Goal: Task Accomplishment & Management: Manage account settings

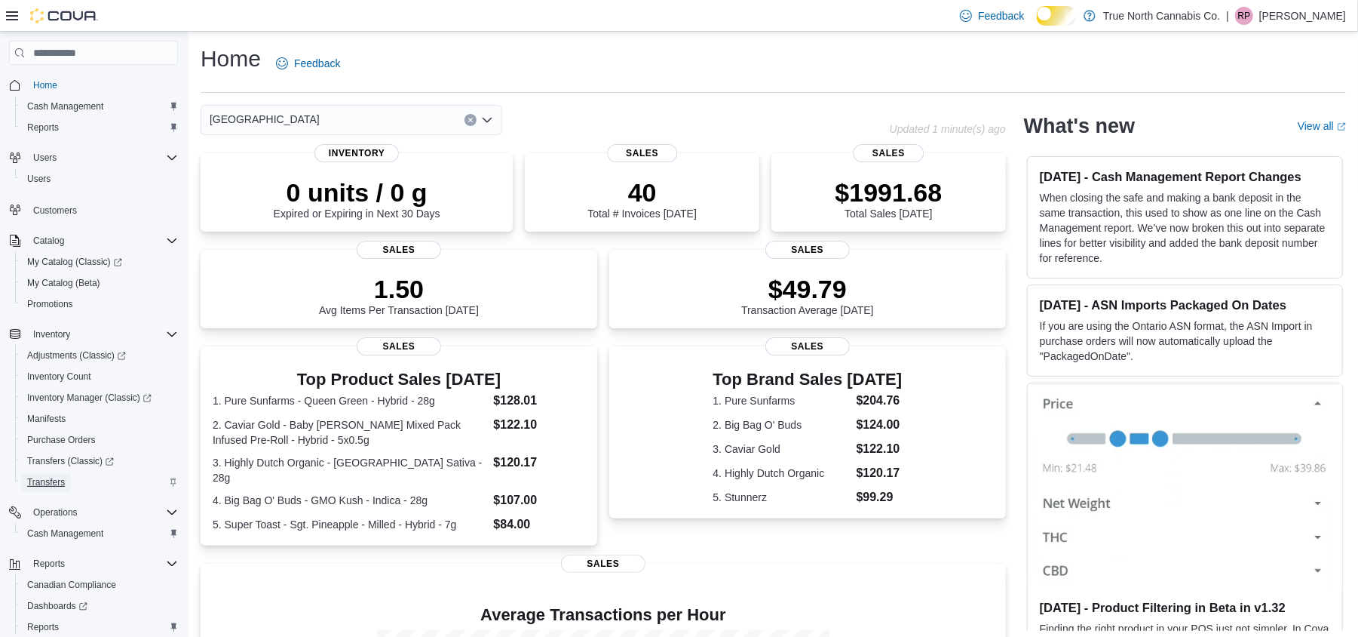
click at [65, 487] on span "Transfers" at bounding box center [46, 482] width 38 height 12
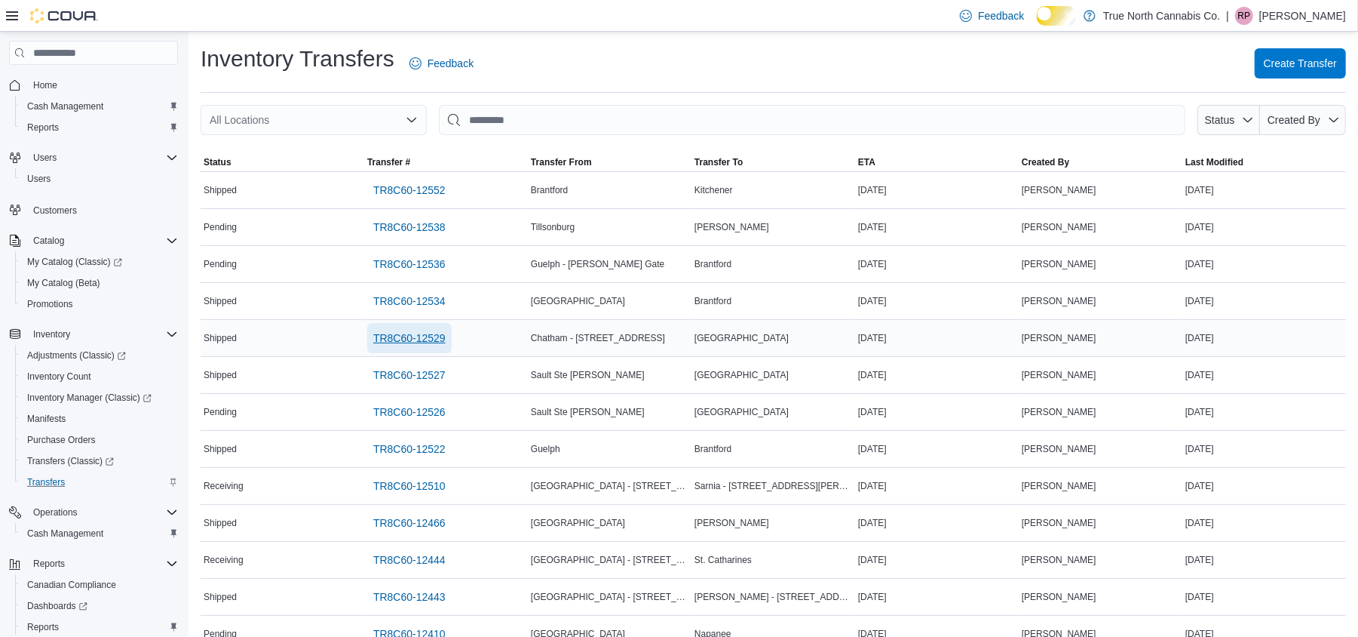
click at [446, 345] on span "TR8C60-12529" at bounding box center [409, 337] width 72 height 15
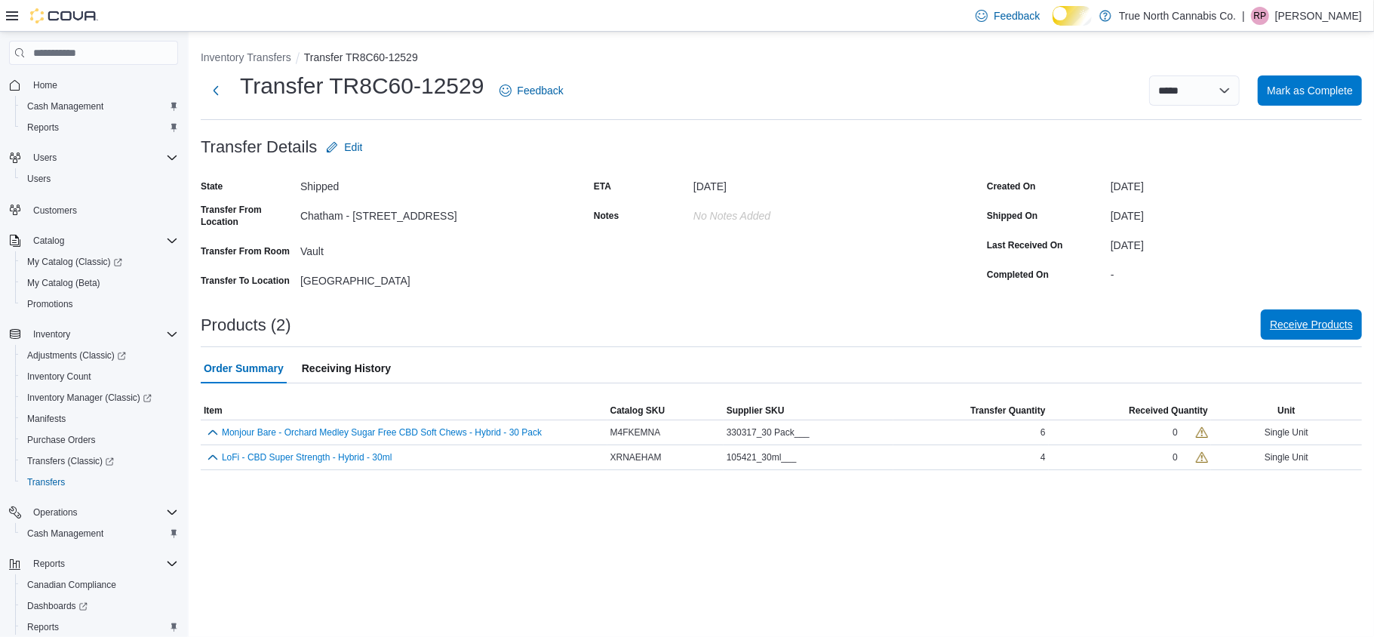
click at [1304, 332] on span "Receive Products" at bounding box center [1310, 324] width 83 height 15
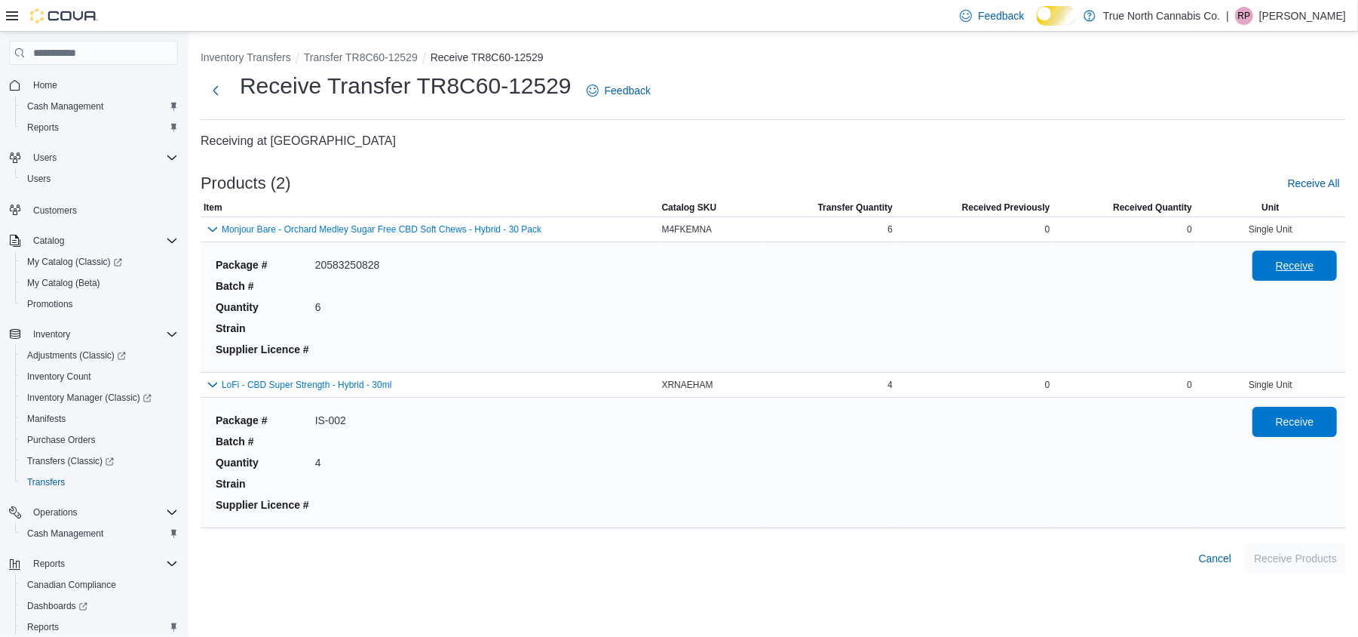
click at [1315, 273] on span "Receive" at bounding box center [1295, 265] width 38 height 15
click at [1299, 428] on span "Receive" at bounding box center [1295, 420] width 38 height 15
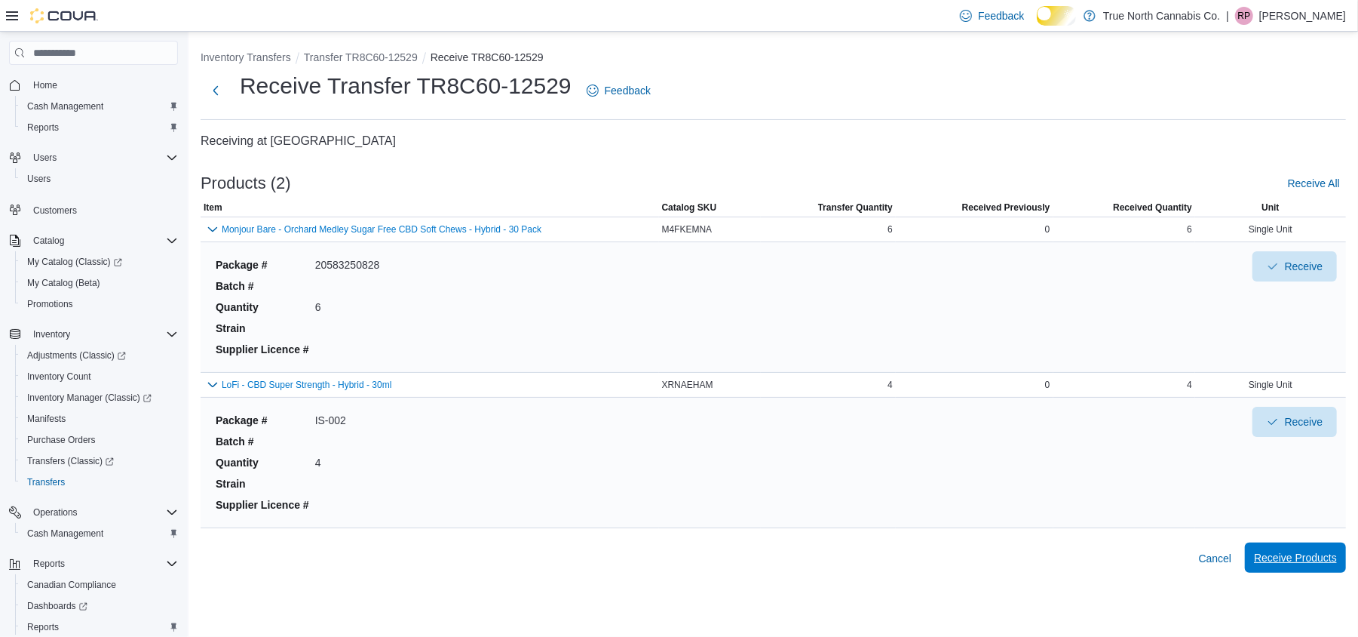
click at [1290, 565] on span "Receive Products" at bounding box center [1295, 557] width 83 height 15
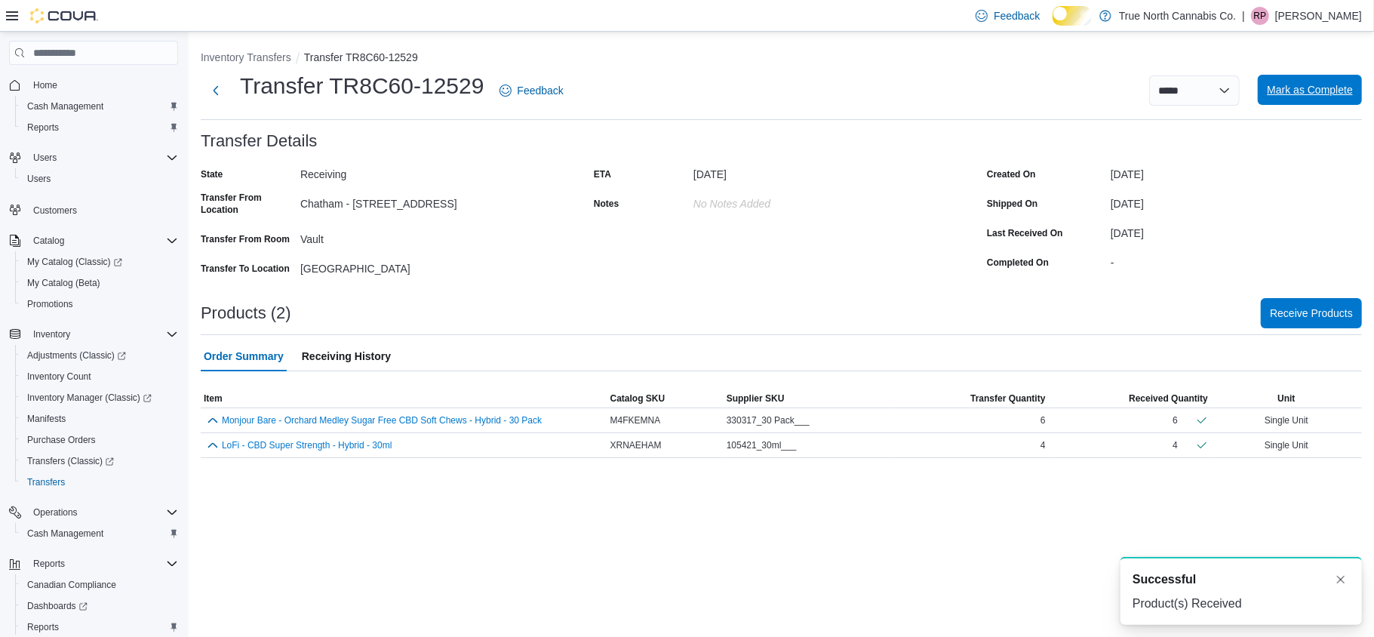
click at [1320, 97] on span "Mark as Complete" at bounding box center [1309, 89] width 86 height 15
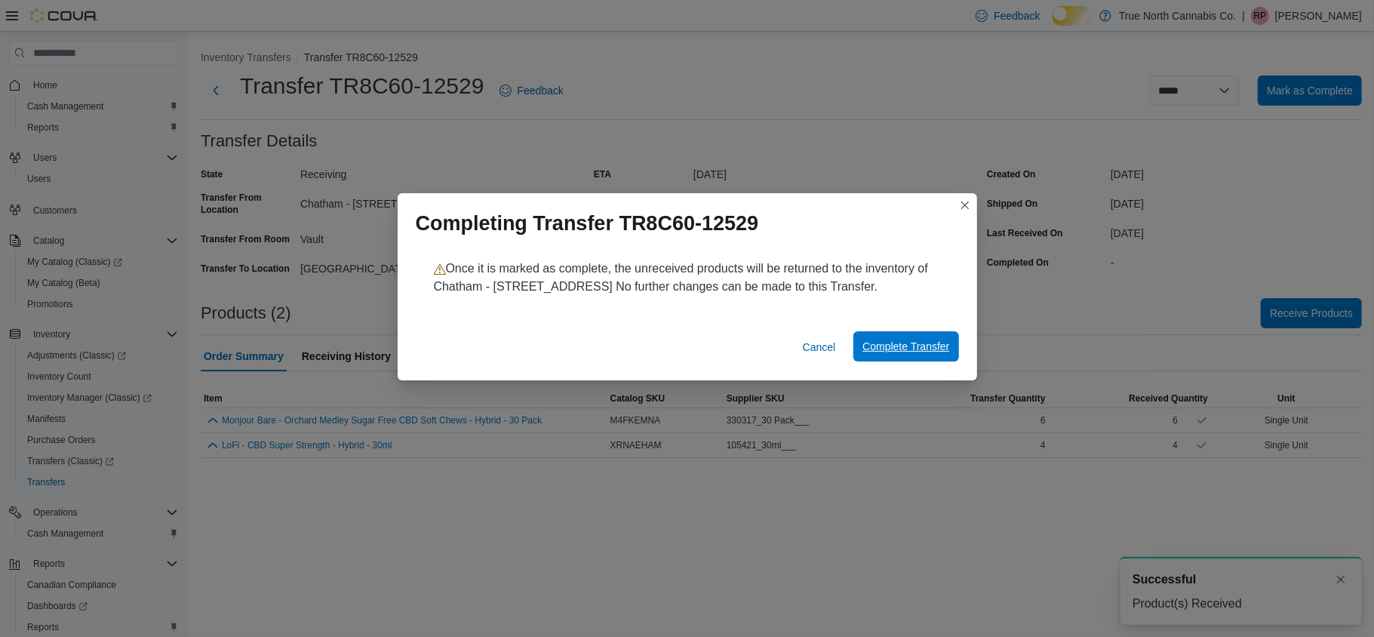
click at [863, 354] on span "Complete Transfer" at bounding box center [905, 346] width 87 height 15
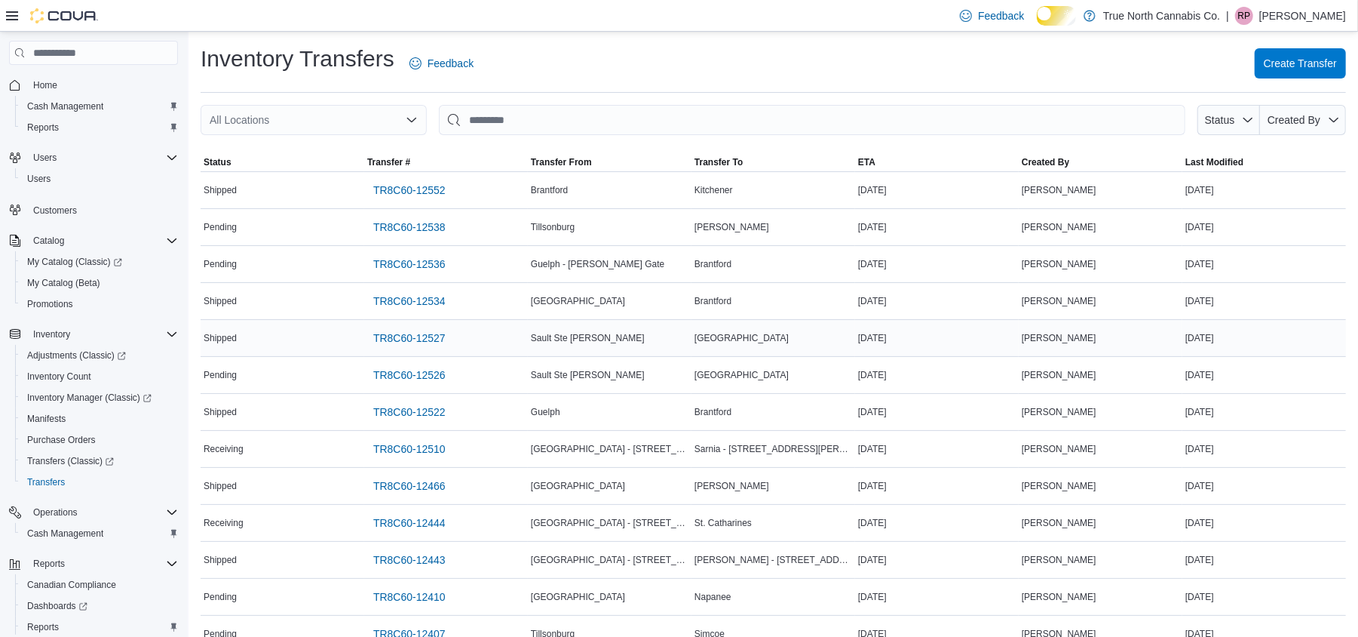
scroll to position [100, 0]
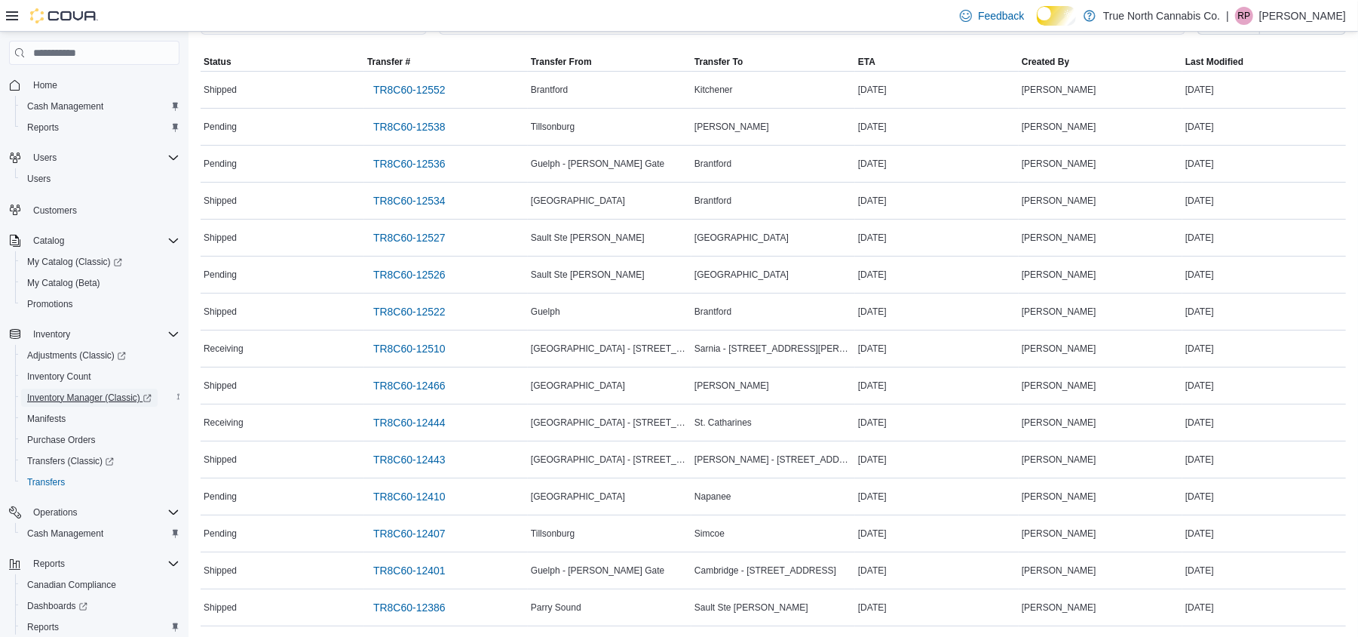
click at [81, 404] on span "Inventory Manager (Classic)" at bounding box center [89, 397] width 124 height 12
